Goal: Task Accomplishment & Management: Use online tool/utility

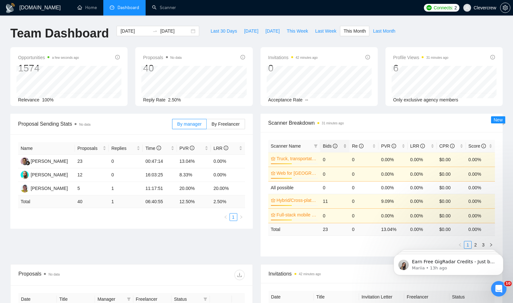
click at [327, 147] on span "Bids" at bounding box center [330, 145] width 15 height 5
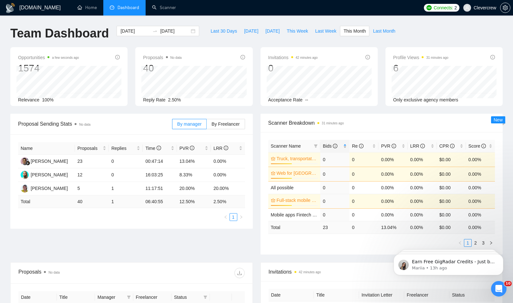
click at [327, 147] on span "Bids" at bounding box center [330, 145] width 15 height 5
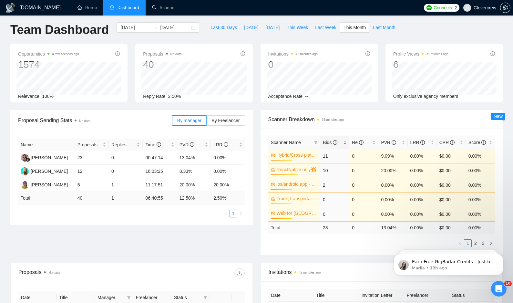
scroll to position [4, 0]
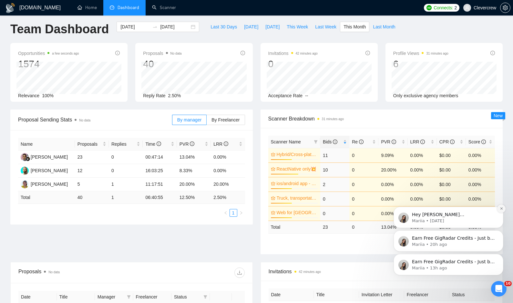
click at [500, 209] on icon "Dismiss notification" at bounding box center [502, 209] width 4 height 4
click at [500, 234] on button "Dismiss notification" at bounding box center [501, 232] width 8 height 8
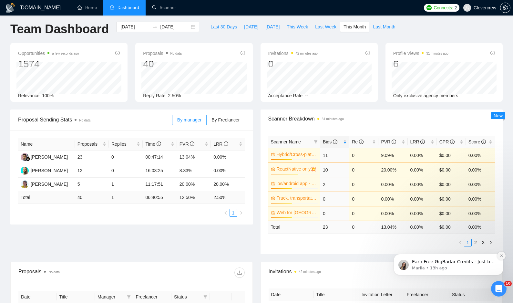
click at [498, 258] on button "Dismiss notification" at bounding box center [501, 255] width 8 height 8
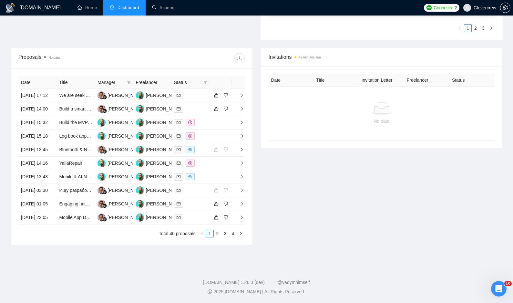
scroll to position [233, 0]
click at [243, 93] on icon "right" at bounding box center [242, 95] width 5 height 5
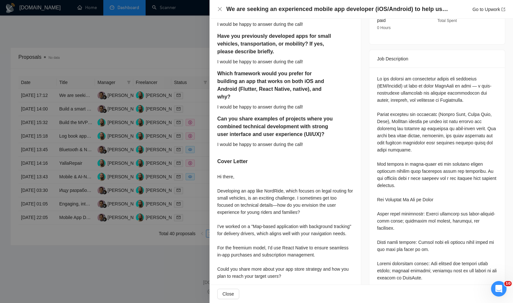
scroll to position [232, 0]
click at [138, 289] on div at bounding box center [256, 151] width 513 height 303
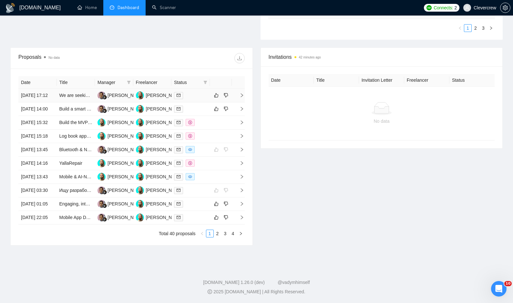
click at [242, 89] on td at bounding box center [238, 96] width 13 height 14
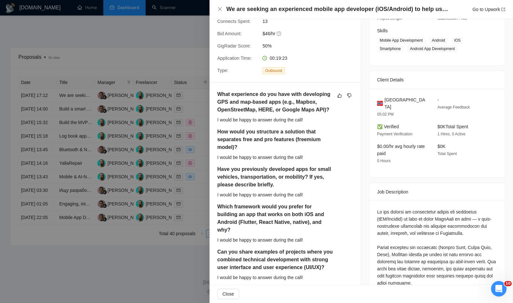
scroll to position [0, 0]
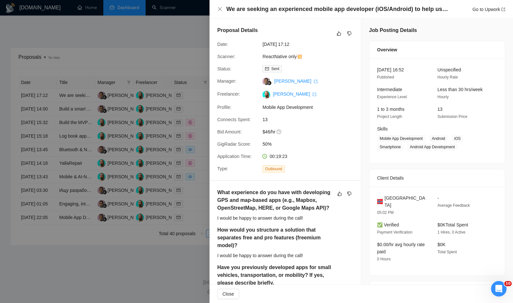
click at [149, 44] on div at bounding box center [256, 151] width 513 height 303
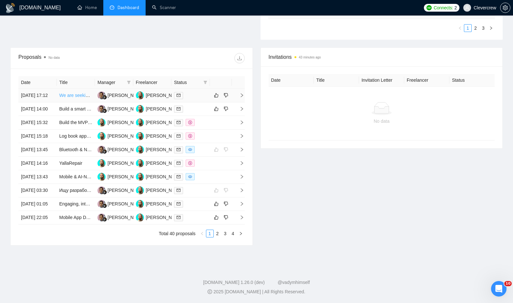
click at [74, 93] on link "We are seeking an experienced mobile app developer (iOS/Android) to help us bri…" at bounding box center [159, 95] width 201 height 5
